Goal: Information Seeking & Learning: Find specific fact

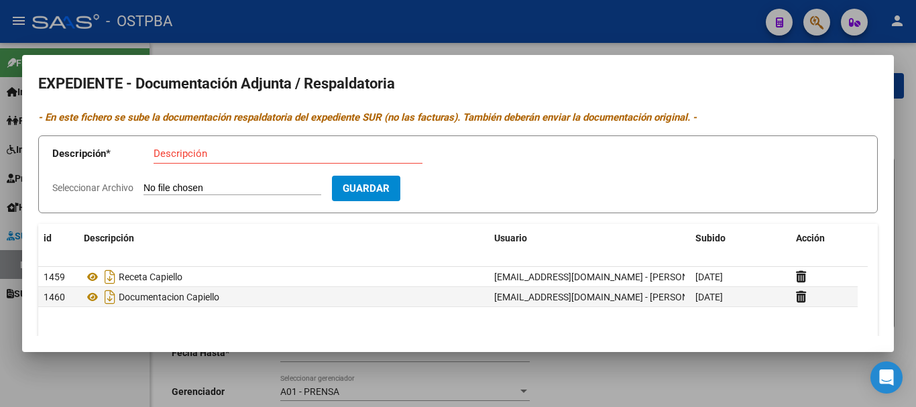
click at [58, 394] on div at bounding box center [458, 203] width 916 height 407
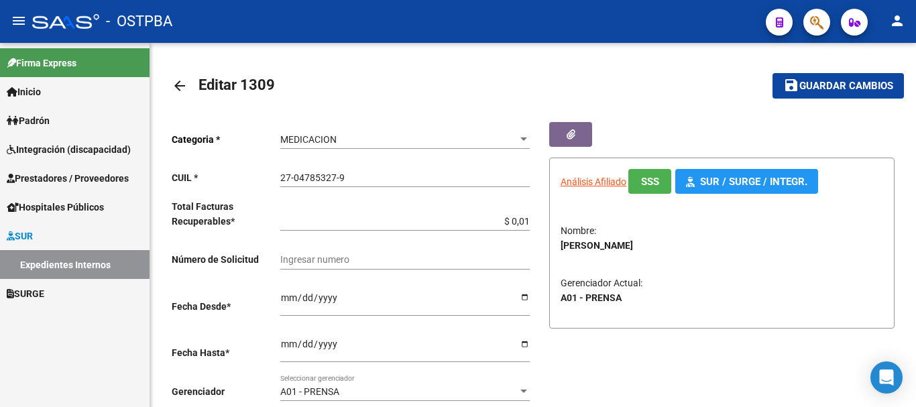
click at [30, 117] on span "Padrón" at bounding box center [28, 120] width 43 height 15
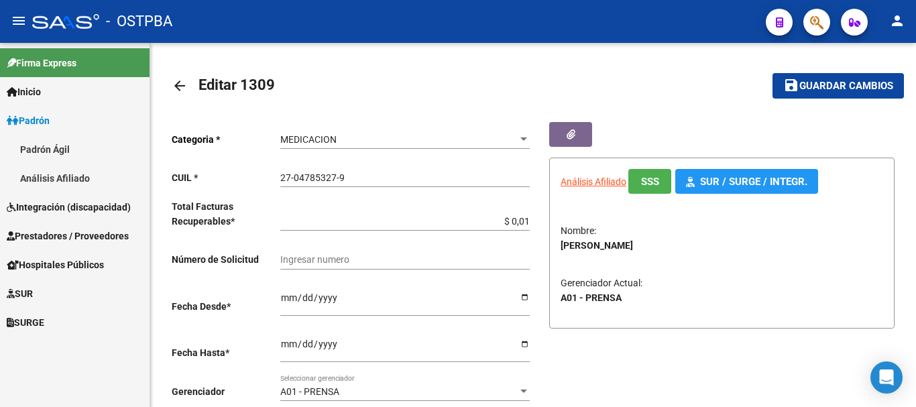
drag, startPoint x: 40, startPoint y: 151, endPoint x: 133, endPoint y: 151, distance: 93.2
click at [40, 151] on link "Padrón Ágil" at bounding box center [74, 149] width 149 height 29
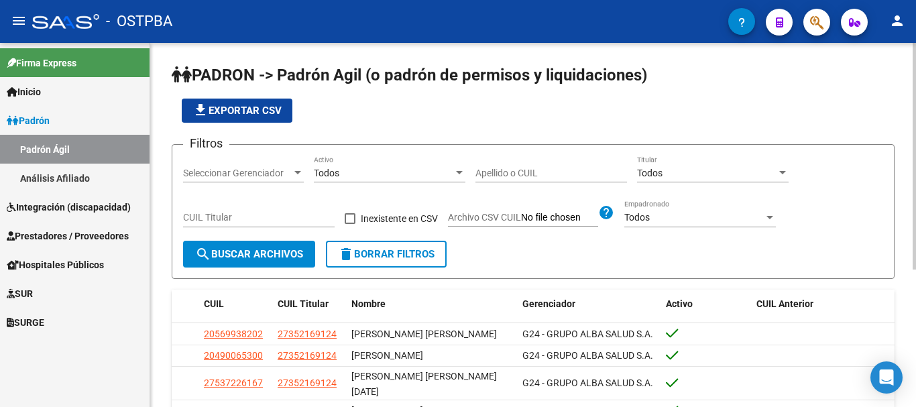
click at [296, 170] on div at bounding box center [298, 173] width 12 height 11
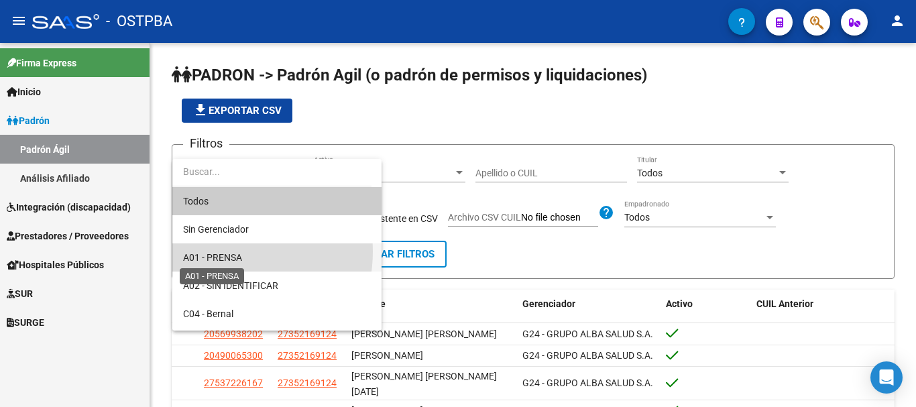
click at [216, 252] on span "A01 - PRENSA" at bounding box center [212, 257] width 59 height 11
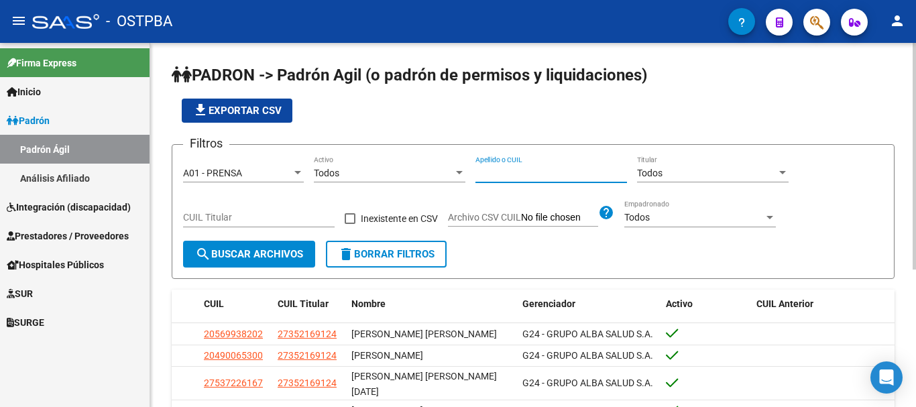
click at [483, 172] on input "Apellido o CUIL" at bounding box center [550, 173] width 151 height 11
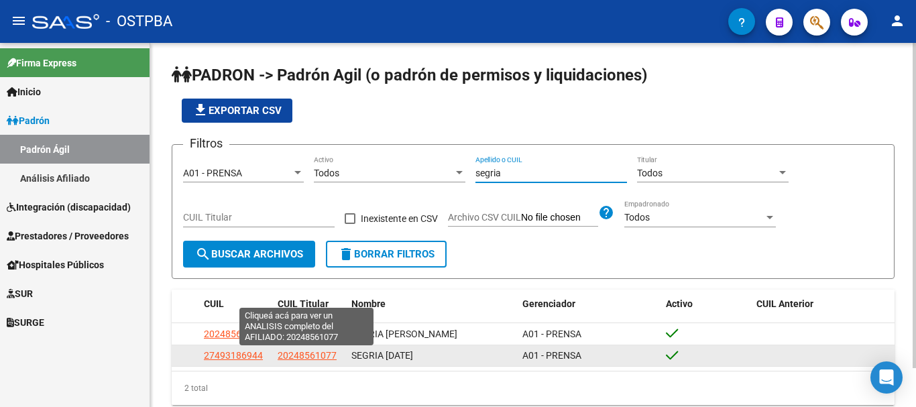
type input "segria"
click at [296, 357] on span "20248561077" at bounding box center [306, 355] width 59 height 11
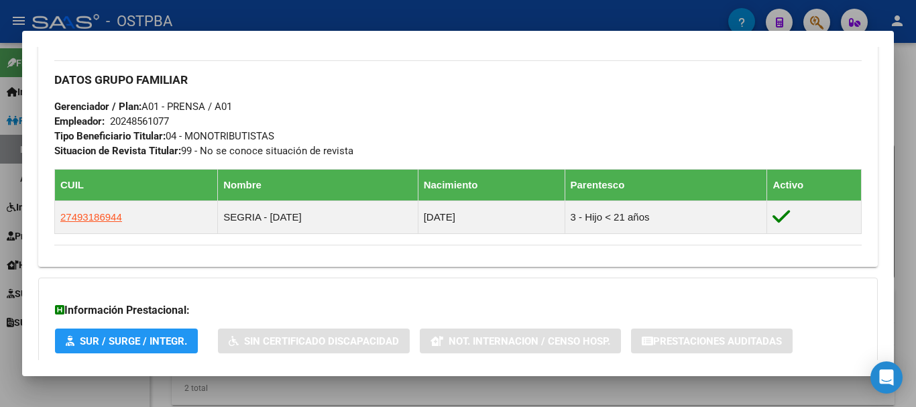
scroll to position [603, 0]
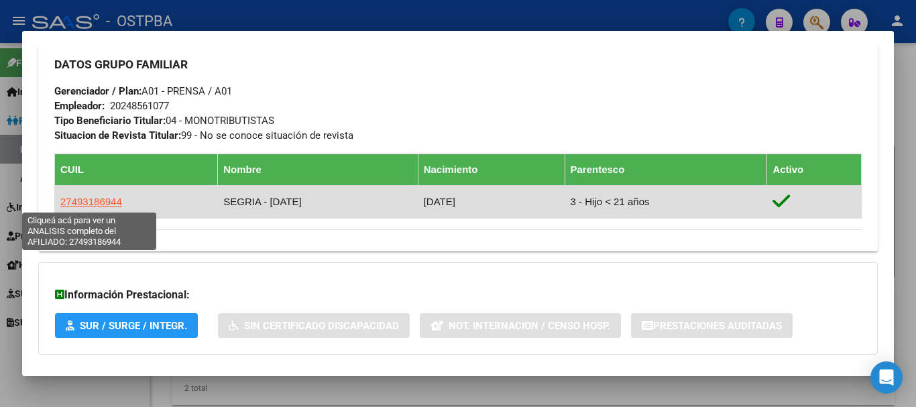
click at [82, 200] on span "27493186944" at bounding box center [91, 201] width 62 height 11
type textarea "27493186944"
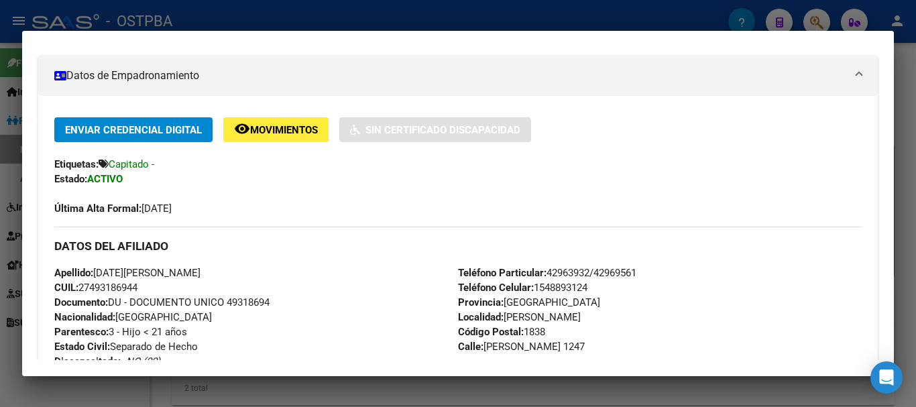
scroll to position [0, 0]
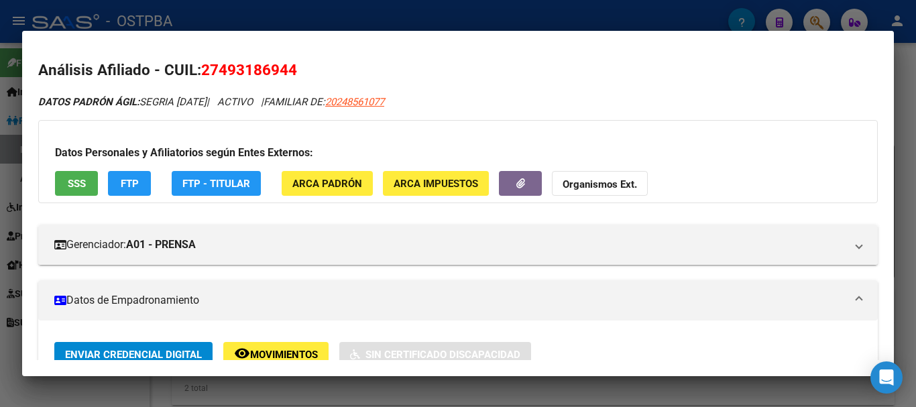
click at [237, 385] on div at bounding box center [458, 203] width 916 height 407
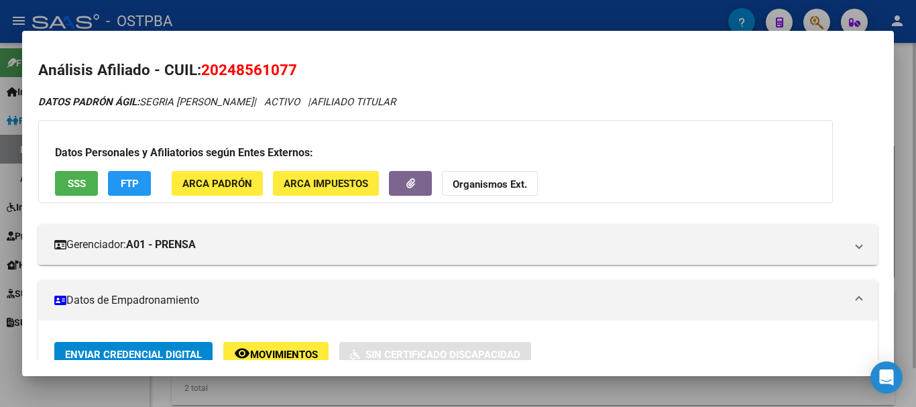
click at [336, 391] on div at bounding box center [458, 203] width 916 height 407
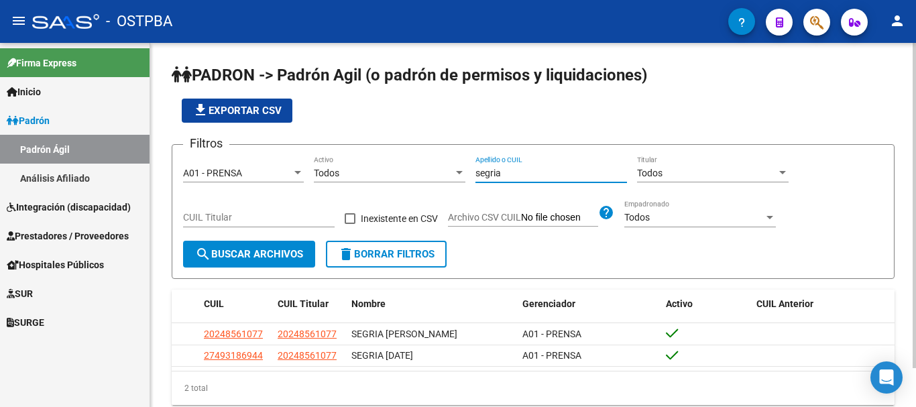
click at [505, 169] on input "segria" at bounding box center [550, 173] width 151 height 11
type input "s"
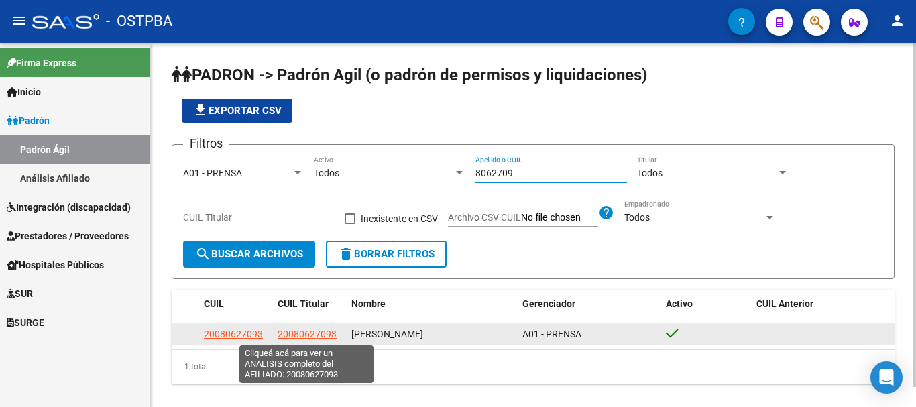
type input "8062709"
click at [287, 332] on span "20080627093" at bounding box center [306, 333] width 59 height 11
type textarea "20080627093"
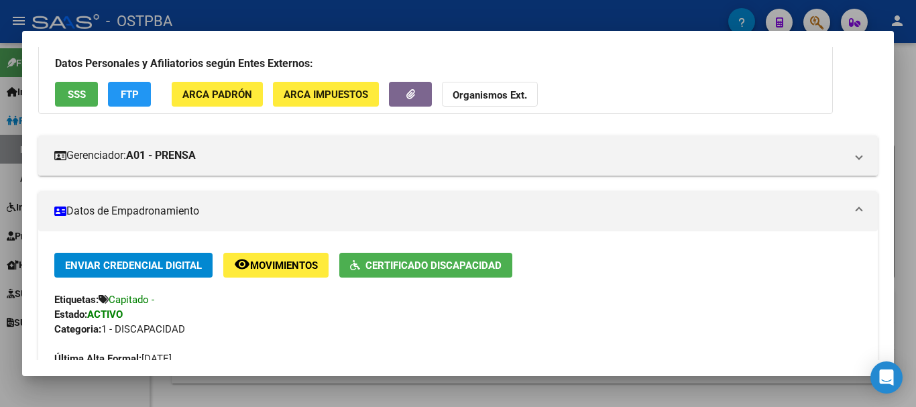
scroll to position [67, 0]
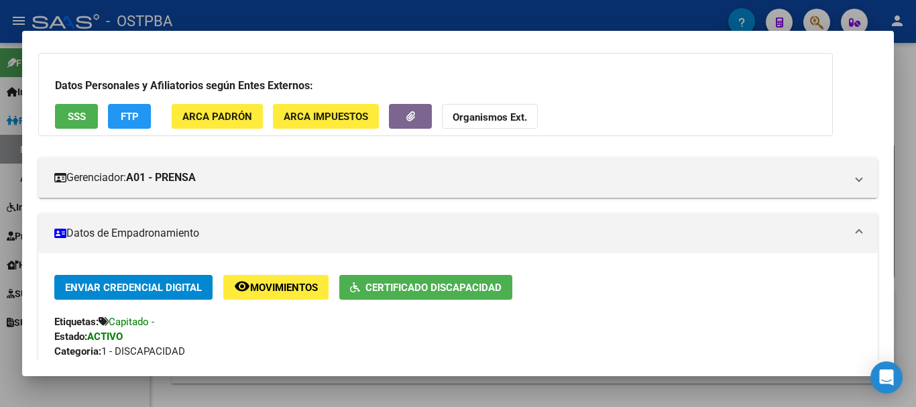
click at [297, 400] on div at bounding box center [458, 203] width 916 height 407
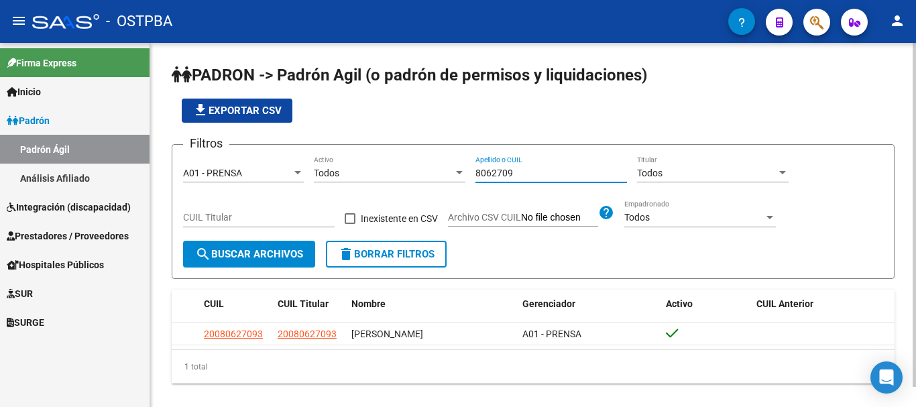
click at [522, 169] on input "8062709" at bounding box center [550, 173] width 151 height 11
type input "8"
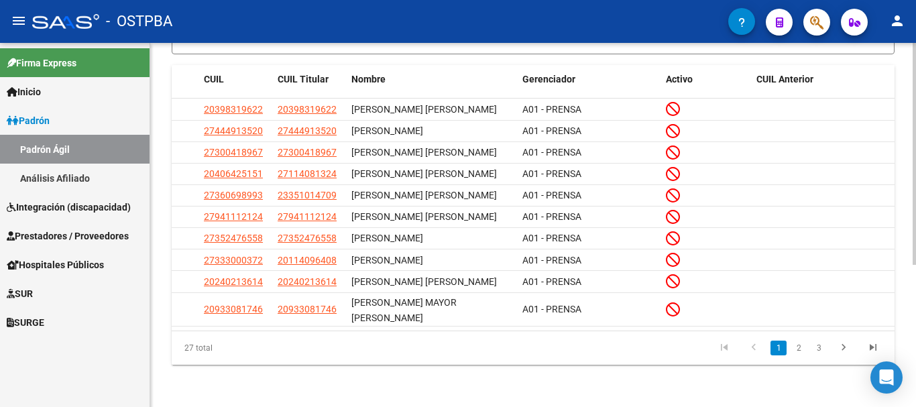
scroll to position [233, 0]
type input "[PERSON_NAME]"
click at [796, 349] on link "2" at bounding box center [798, 347] width 16 height 15
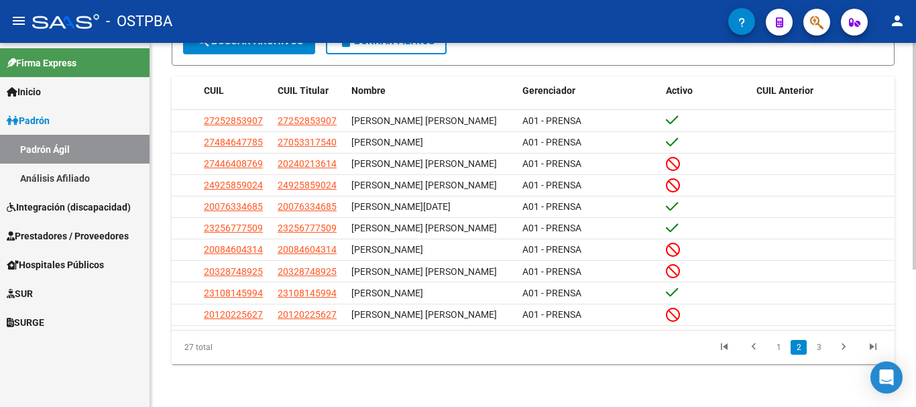
scroll to position [221, 0]
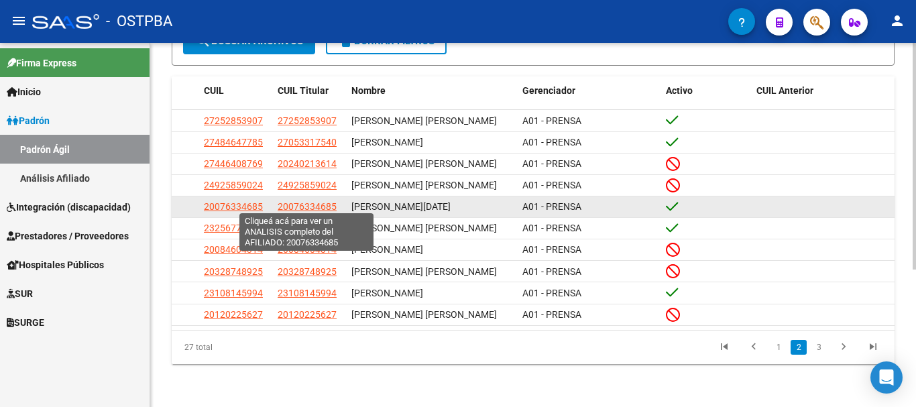
click at [300, 202] on span "20076334685" at bounding box center [306, 206] width 59 height 11
type textarea "20076334685"
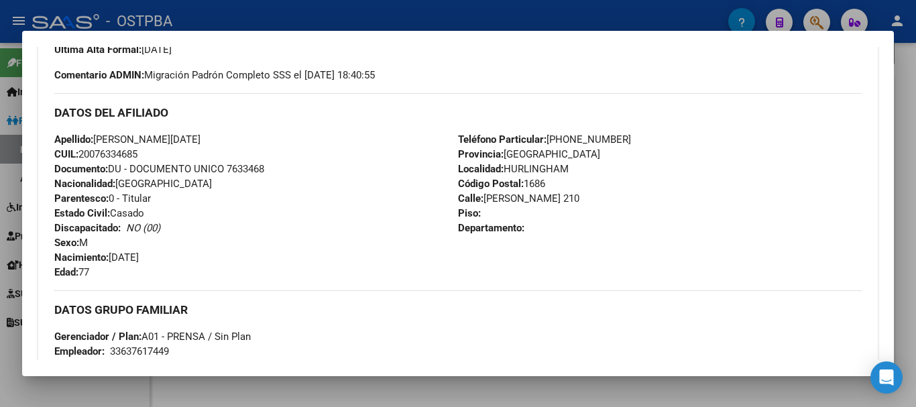
scroll to position [402, 0]
